Goal: Obtain resource: Download file/media

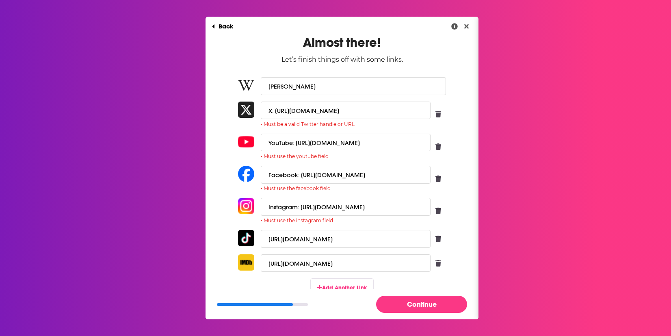
scroll to position [2, 0]
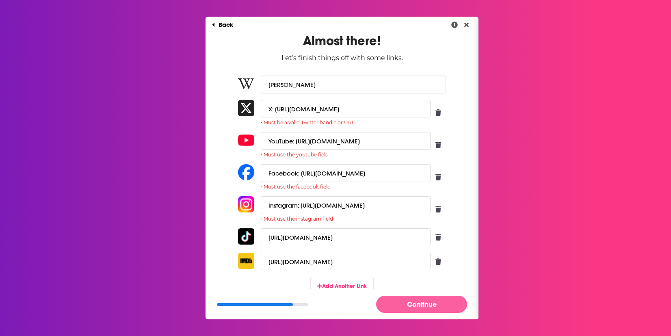
click at [404, 306] on button "Continue" at bounding box center [421, 303] width 91 height 17
drag, startPoint x: 264, startPoint y: 139, endPoint x: 292, endPoint y: 142, distance: 27.8
click at [292, 142] on input "YouTube: https://www.youtube.com/channel/UCS15OzqHZ0s11Ux7KtjexMw" at bounding box center [346, 140] width 170 height 17
type input "https://www.youtube.com/channel/UCS15OzqHZ0s11Ux7KtjexMw"
drag, startPoint x: 296, startPoint y: 172, endPoint x: 251, endPoint y: 174, distance: 45.5
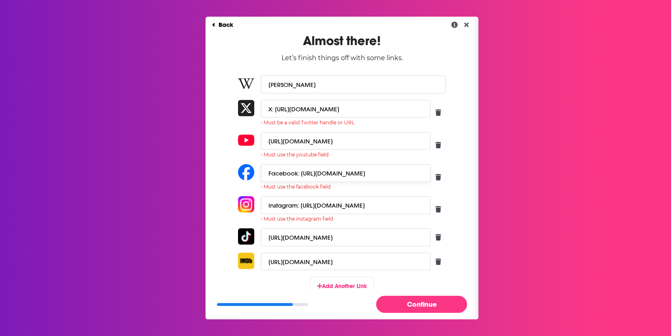
click at [251, 174] on div "Facebook: https://www.facebook.com/dmizejewski • Must use the facebook field" at bounding box center [342, 177] width 208 height 26
type input "https://www.facebook.com/dmizejewski"
drag, startPoint x: 297, startPoint y: 207, endPoint x: 245, endPoint y: 206, distance: 52.0
click at [245, 206] on div "Instagram: https://www.instagram.com/dmizejewski/ • Must use the instagram field" at bounding box center [342, 209] width 208 height 26
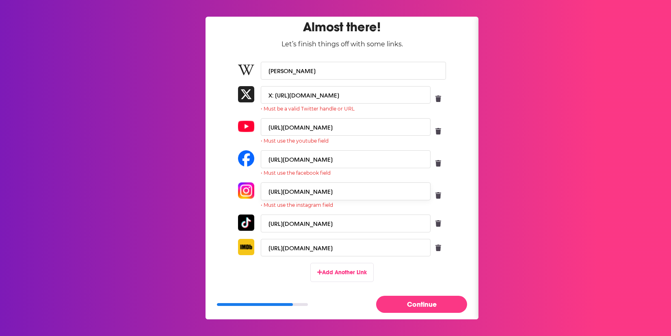
scroll to position [26, 0]
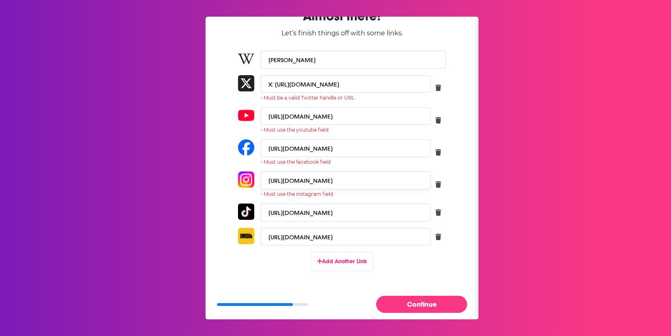
type input "https://www.instagram.com/dmizejewski/"
click at [429, 307] on button "Continue" at bounding box center [421, 303] width 91 height 17
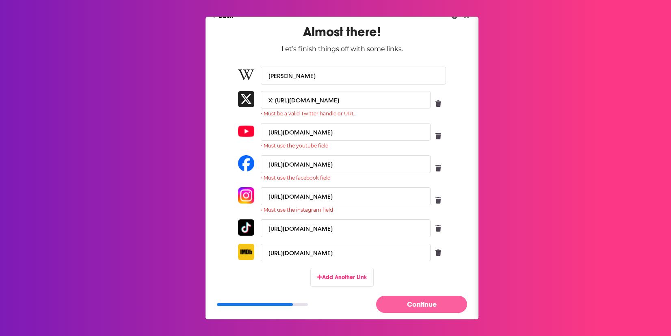
scroll to position [15, 0]
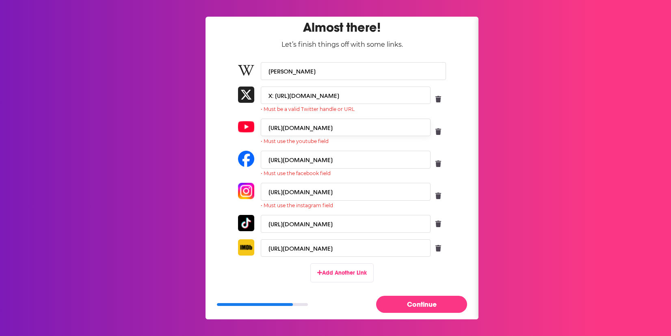
click at [264, 128] on input "https://www.youtube.com/channel/UCS15OzqHZ0s11Ux7KtjexMw" at bounding box center [346, 127] width 170 height 17
drag, startPoint x: 271, startPoint y: 94, endPoint x: 239, endPoint y: 99, distance: 31.6
click at [239, 99] on div "X: https://x.com/Dmizejewski • Must be a valid Twitter handle or URL" at bounding box center [342, 99] width 208 height 26
type input "https://x.com/Dmizejewski"
click at [414, 298] on button "Continue" at bounding box center [421, 303] width 91 height 17
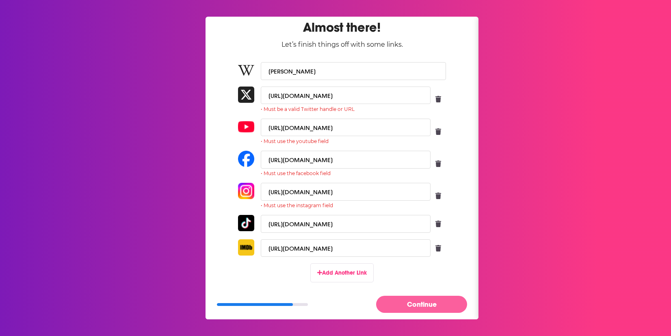
click at [425, 310] on button "Continue" at bounding box center [421, 303] width 91 height 17
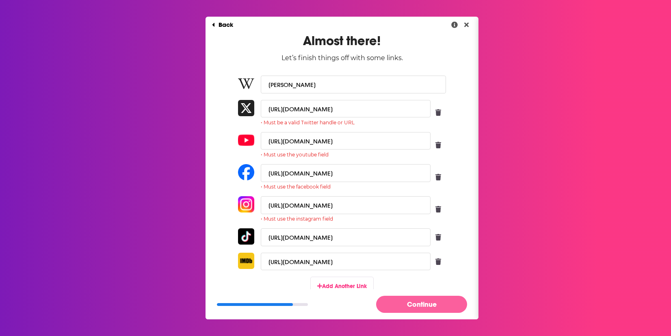
scroll to position [0, 0]
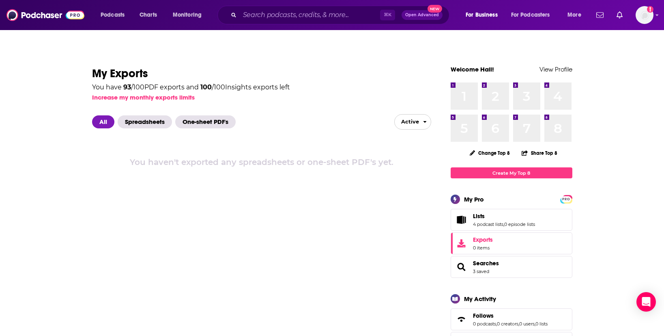
click at [408, 115] on span "Active" at bounding box center [407, 121] width 24 height 13
click at [414, 144] on button "Inactive" at bounding box center [413, 150] width 36 height 13
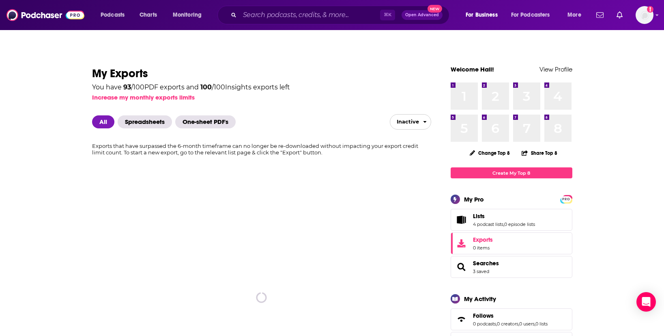
click at [414, 115] on span "Inactive" at bounding box center [404, 121] width 29 height 13
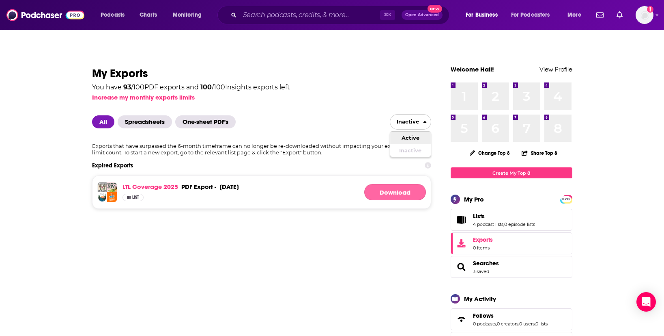
click at [406, 184] on button "Download" at bounding box center [395, 192] width 62 height 16
click at [648, 21] on img "Logged in as HSimon" at bounding box center [645, 15] width 18 height 18
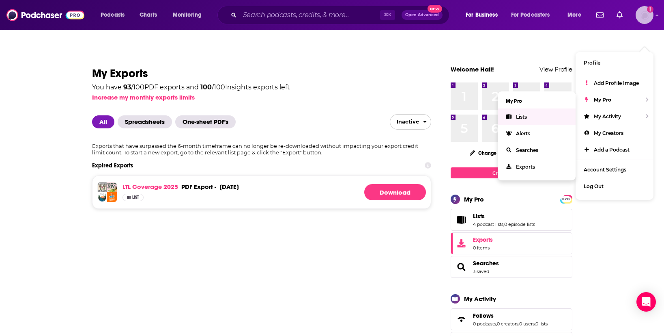
click at [529, 108] on link "Lists" at bounding box center [537, 116] width 78 height 17
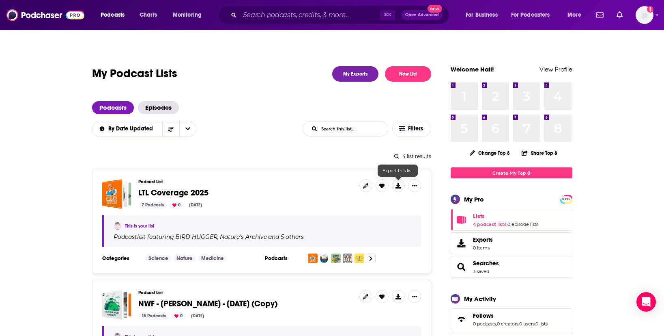
click at [396, 183] on icon at bounding box center [398, 185] width 5 height 5
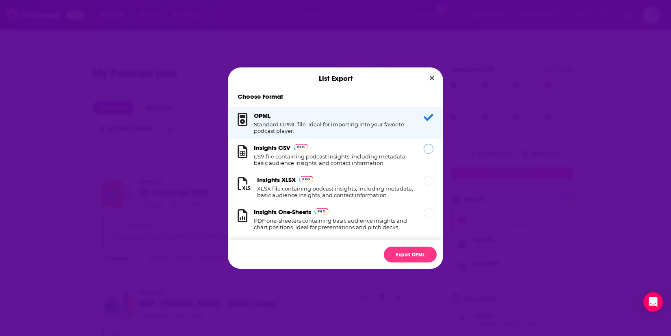
click at [423, 153] on div "Dialog" at bounding box center [428, 149] width 10 height 10
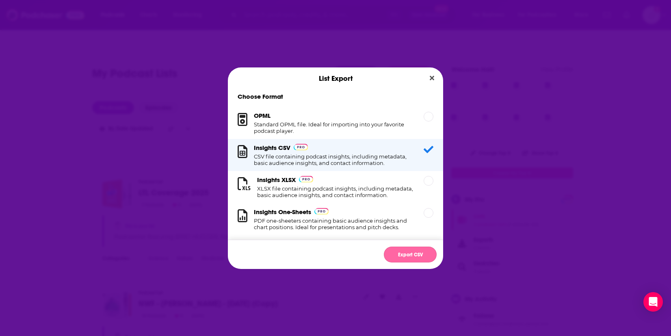
click at [409, 251] on button "Export CSV" at bounding box center [410, 254] width 53 height 16
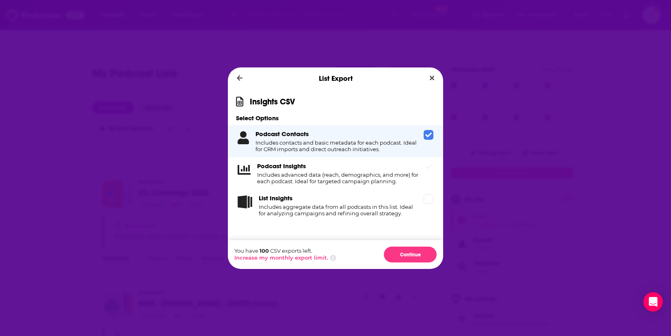
click at [434, 166] on div "Podcast Insights Includes advanced data (reach, demographics, and more) for eac…" at bounding box center [335, 173] width 215 height 32
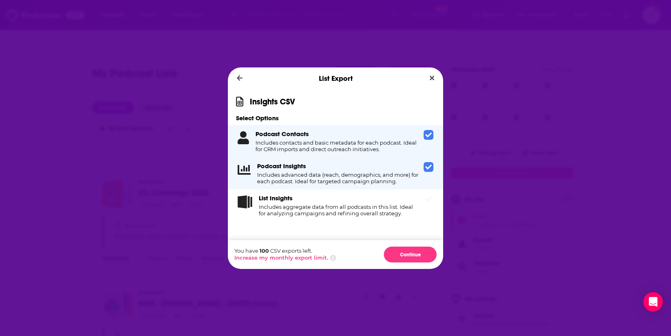
click at [429, 198] on icon "Dialog" at bounding box center [428, 198] width 6 height 5
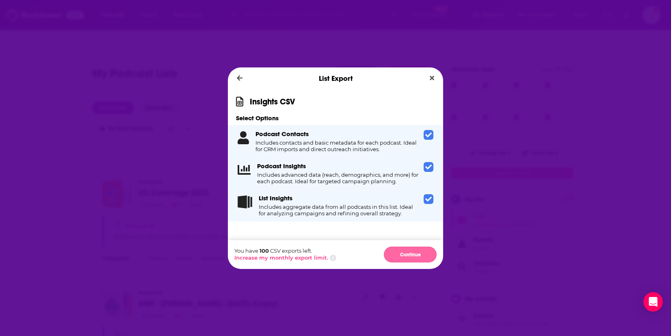
click at [417, 255] on button "Continue" at bounding box center [410, 254] width 53 height 16
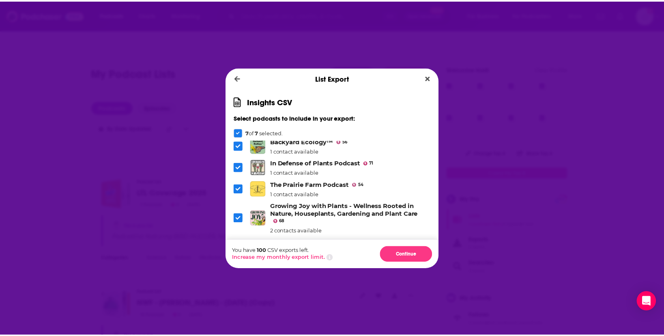
scroll to position [76, 0]
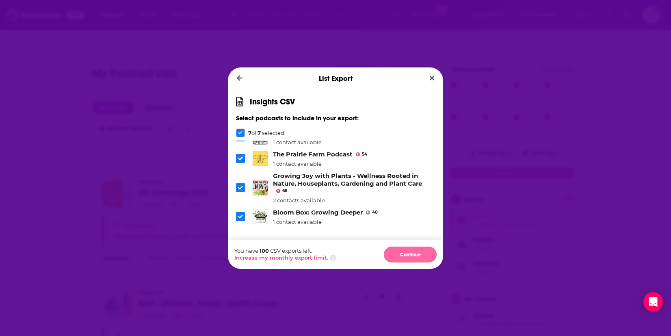
click at [407, 255] on button "Continue" at bounding box center [410, 254] width 53 height 16
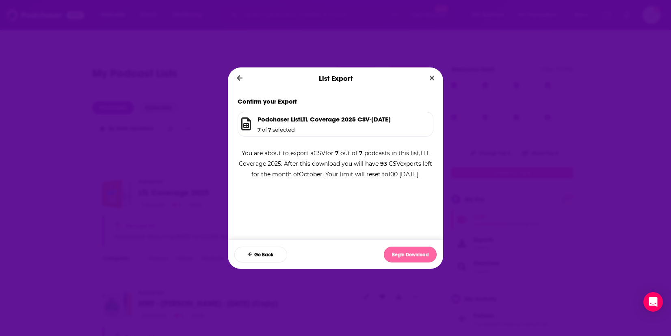
click at [411, 256] on button "Begin Download" at bounding box center [410, 254] width 53 height 16
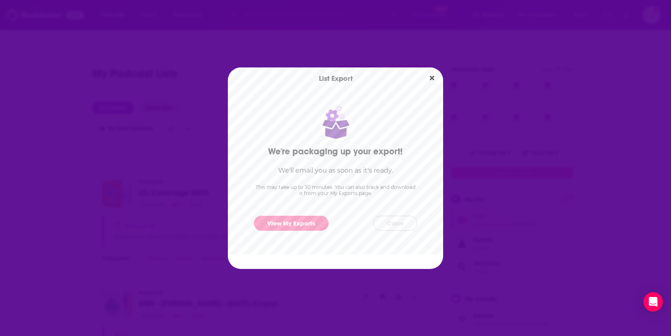
click at [392, 226] on button "Close" at bounding box center [395, 223] width 44 height 15
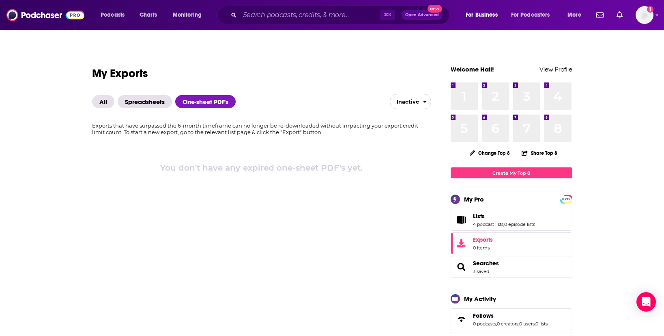
click at [416, 95] on span "Inactive" at bounding box center [404, 101] width 29 height 13
click at [413, 111] on button "Active" at bounding box center [410, 117] width 41 height 13
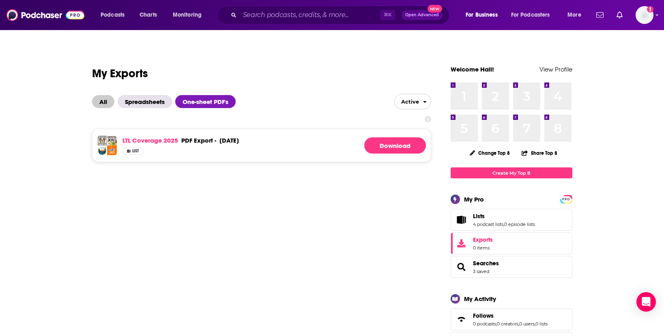
click at [100, 95] on span "All" at bounding box center [103, 101] width 22 height 13
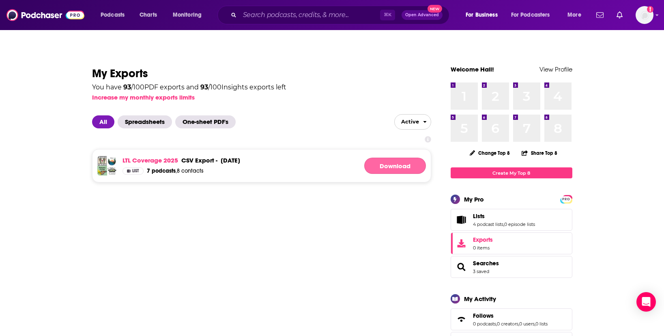
click at [399, 157] on link "Download" at bounding box center [395, 165] width 62 height 16
click at [159, 156] on link "LTL Coverage 2025" at bounding box center [151, 160] width 56 height 8
click at [136, 115] on span "Spreadsheets" at bounding box center [145, 121] width 54 height 13
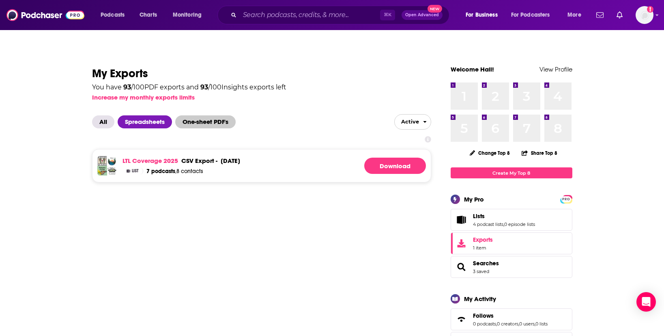
click at [201, 115] on span "One-sheet PDF's" at bounding box center [205, 121] width 60 height 13
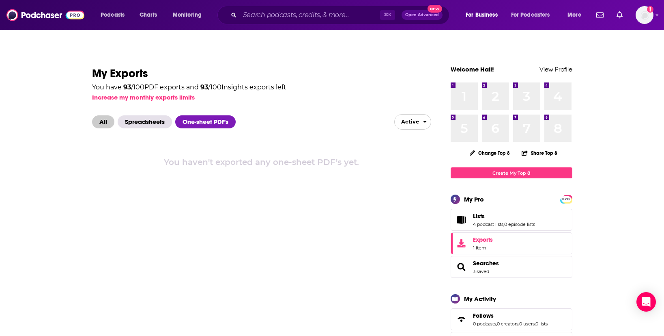
click at [106, 115] on span "All" at bounding box center [103, 121] width 22 height 13
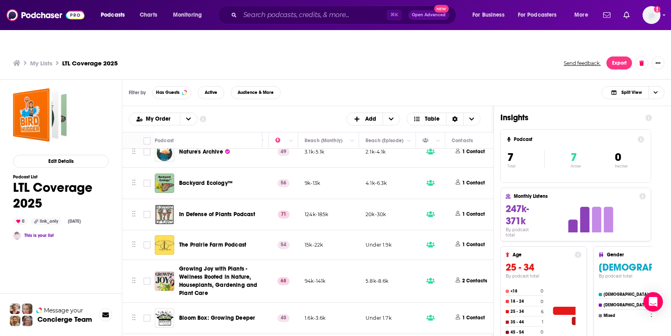
scroll to position [44, 235]
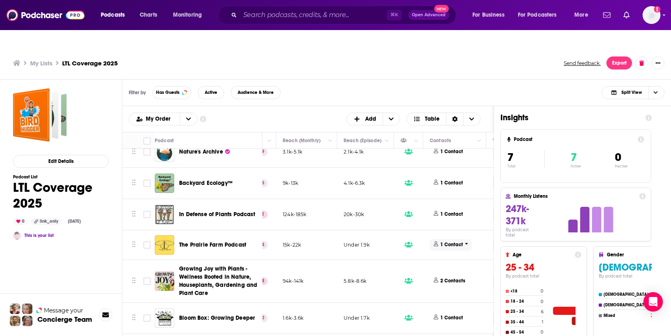
click at [446, 241] on p "1 Contact" at bounding box center [451, 244] width 23 height 7
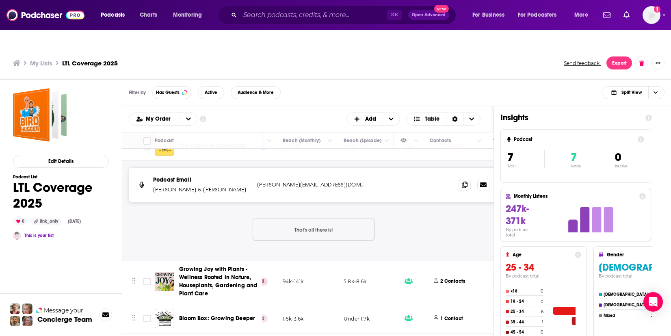
scroll to position [149, 235]
